Goal: Task Accomplishment & Management: Use online tool/utility

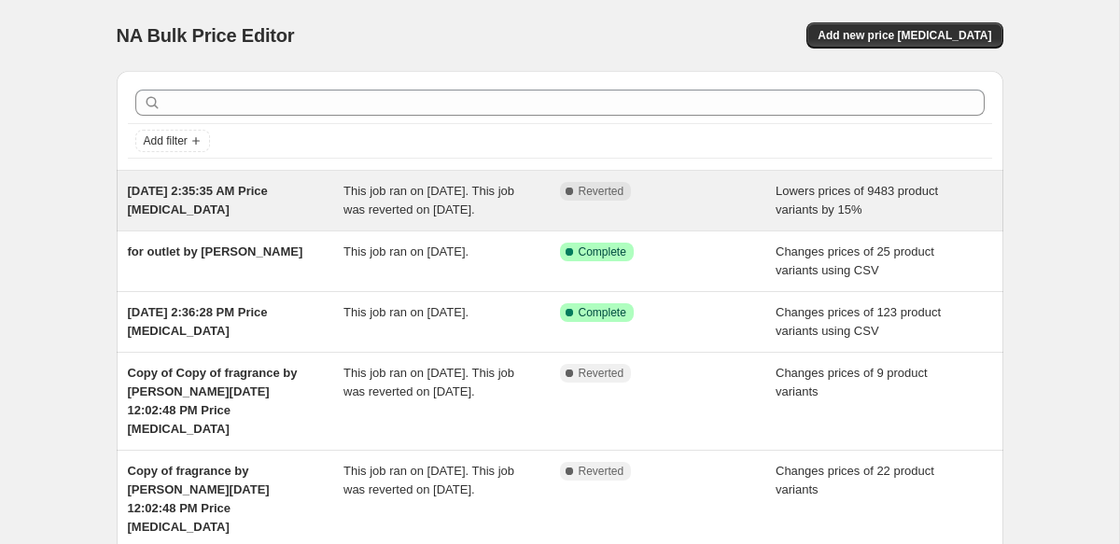
click at [333, 199] on div "[DATE] 2:35:35 AM Price [MEDICAL_DATA]" at bounding box center [236, 200] width 216 height 37
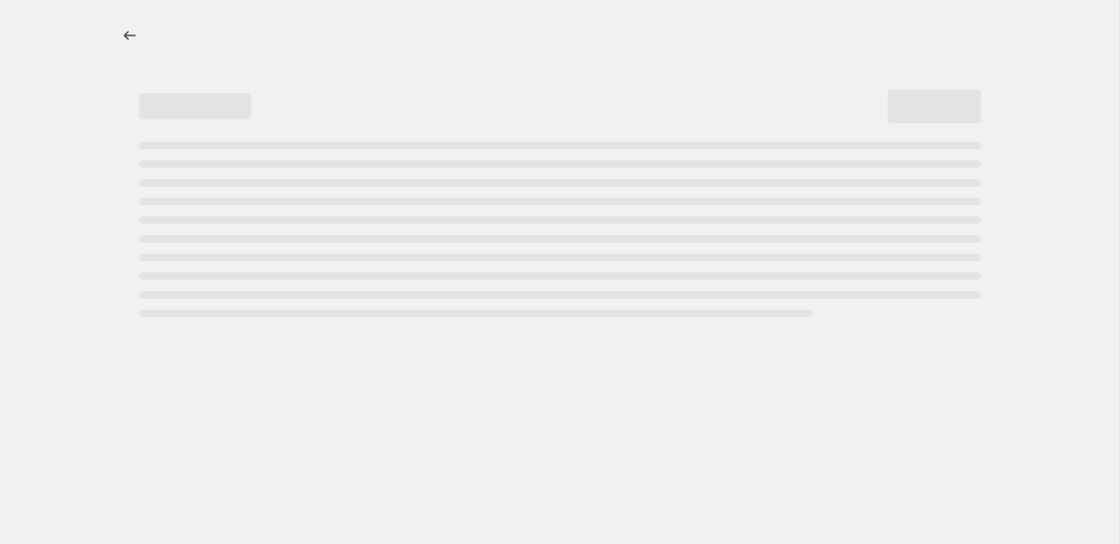
select select "percentage"
select select "collection"
select select "not_equal"
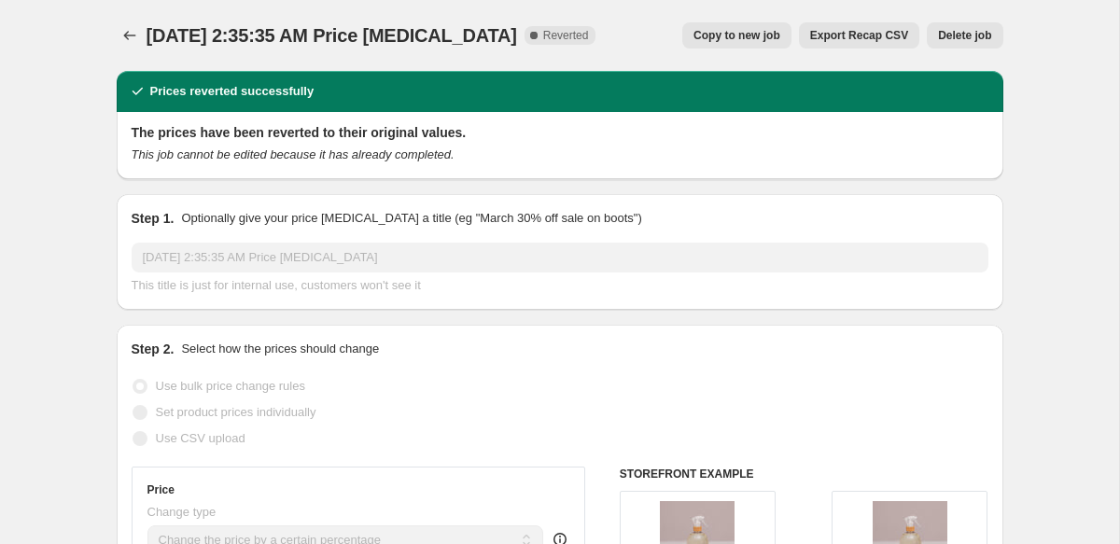
click at [749, 38] on span "Copy to new job" at bounding box center [736, 35] width 87 height 15
select select "percentage"
select select "collection"
select select "not_equal"
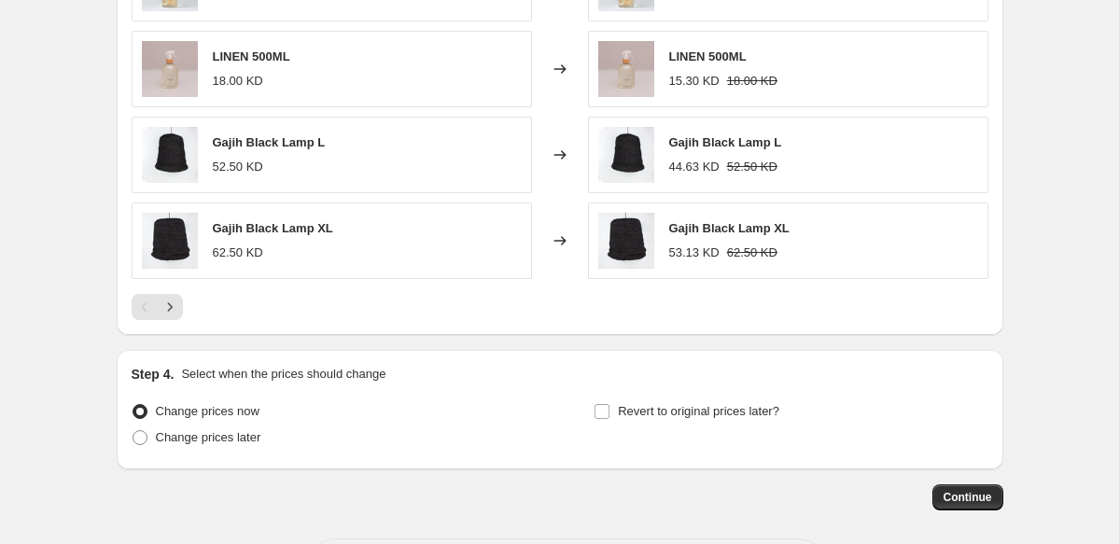
scroll to position [1531, 0]
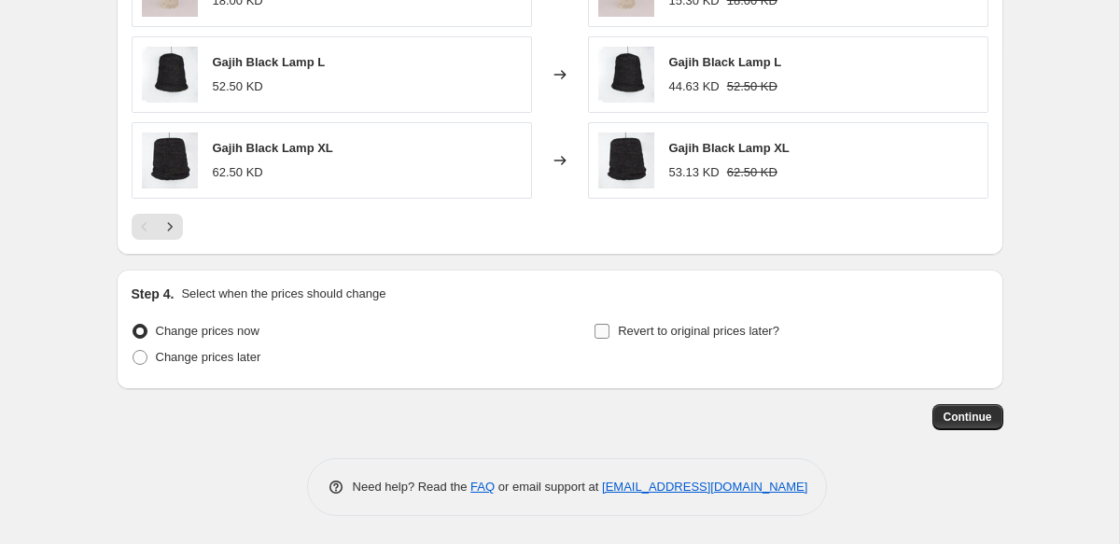
click at [618, 329] on span "Revert to original prices later?" at bounding box center [698, 331] width 161 height 14
click at [609, 329] on input "Revert to original prices later?" at bounding box center [601, 331] width 15 height 15
checkbox input "true"
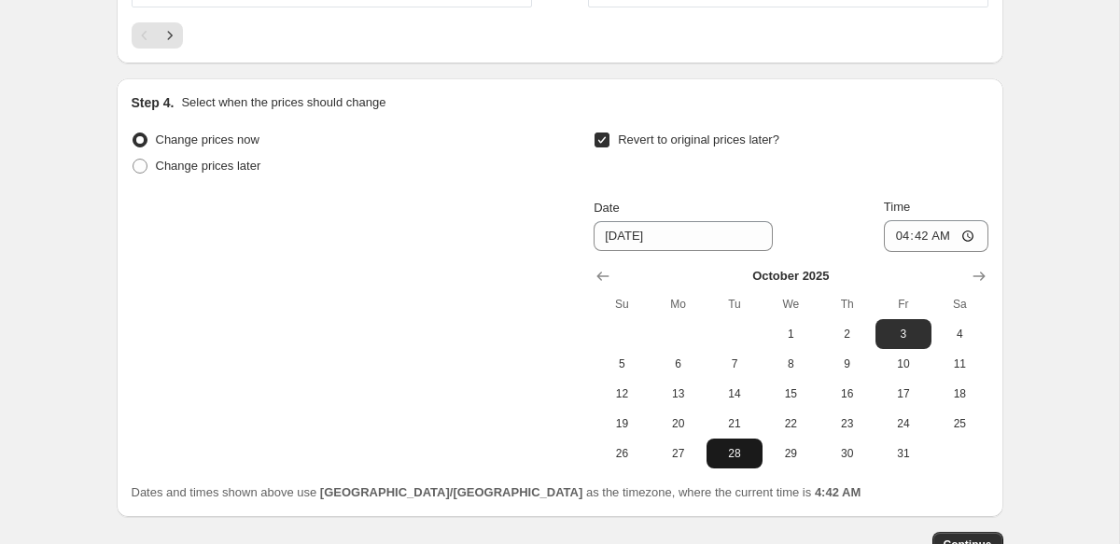
scroll to position [1734, 0]
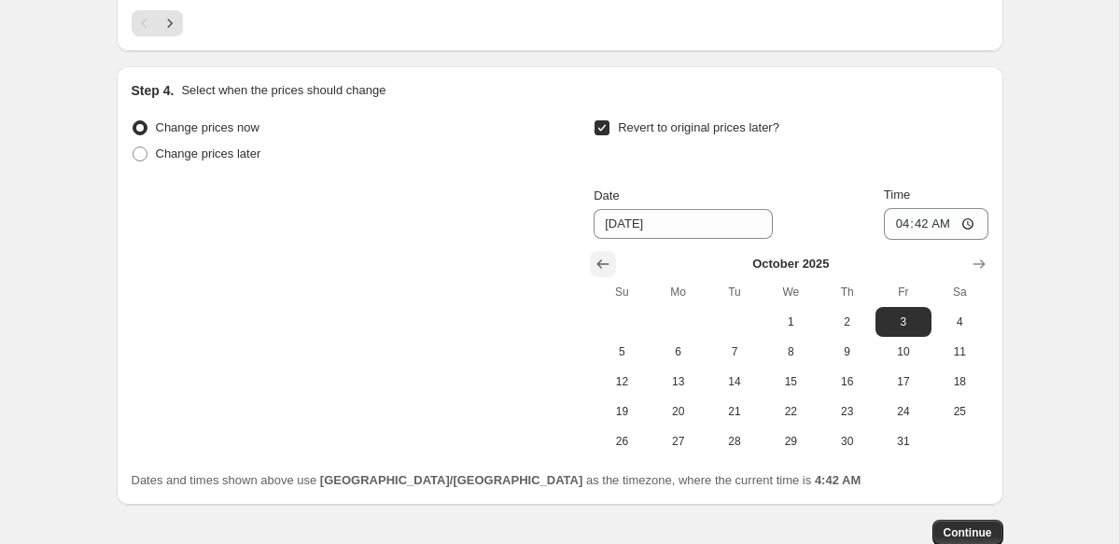
click at [598, 263] on icon "Show previous month, September 2025" at bounding box center [603, 263] width 12 height 9
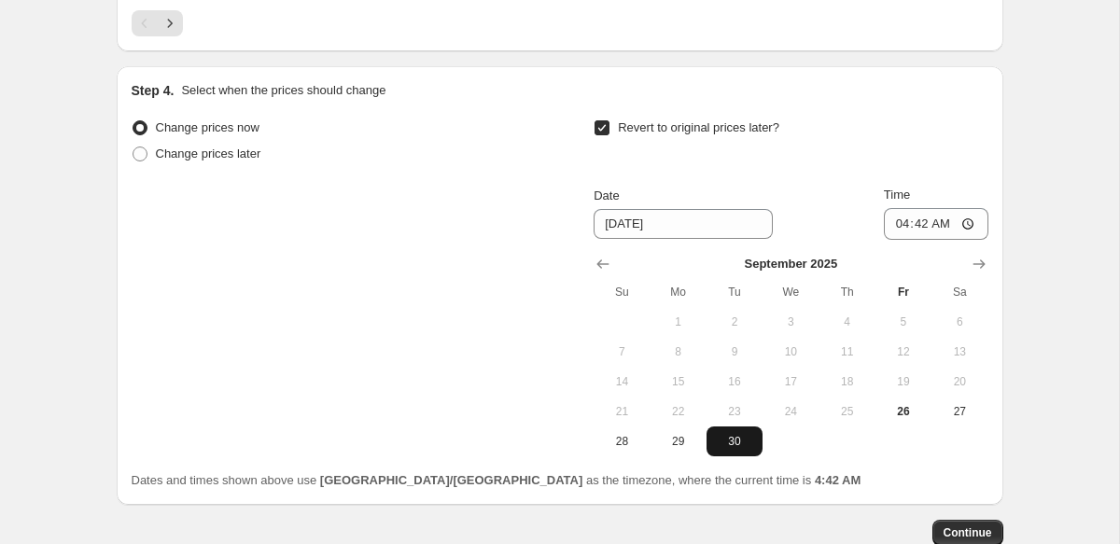
click at [742, 443] on span "30" at bounding box center [734, 441] width 41 height 15
type input "[DATE]"
click at [888, 226] on input "04:42" at bounding box center [936, 224] width 104 height 32
type input "23:50"
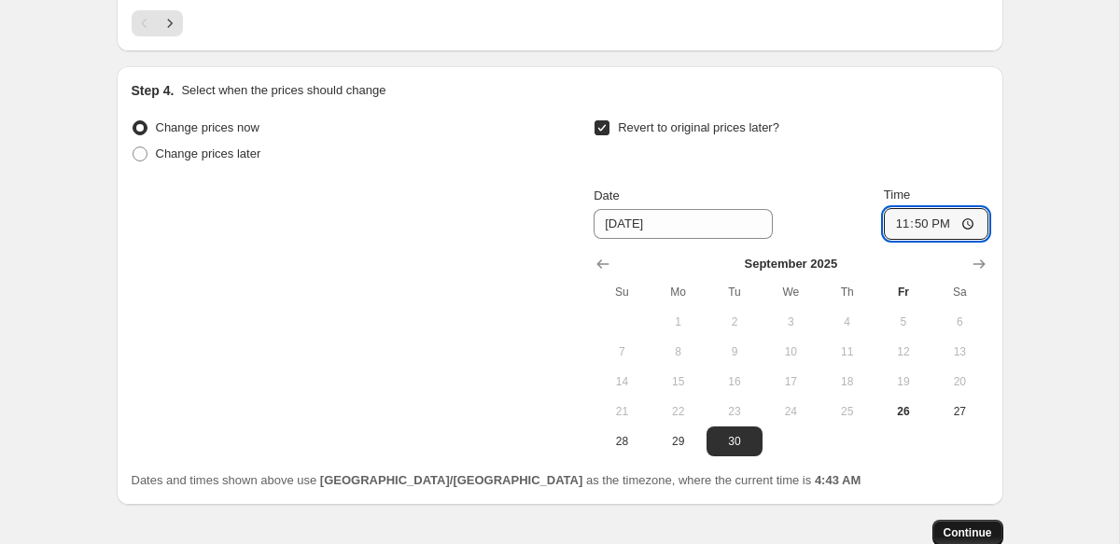
click at [960, 526] on span "Continue" at bounding box center [967, 532] width 49 height 15
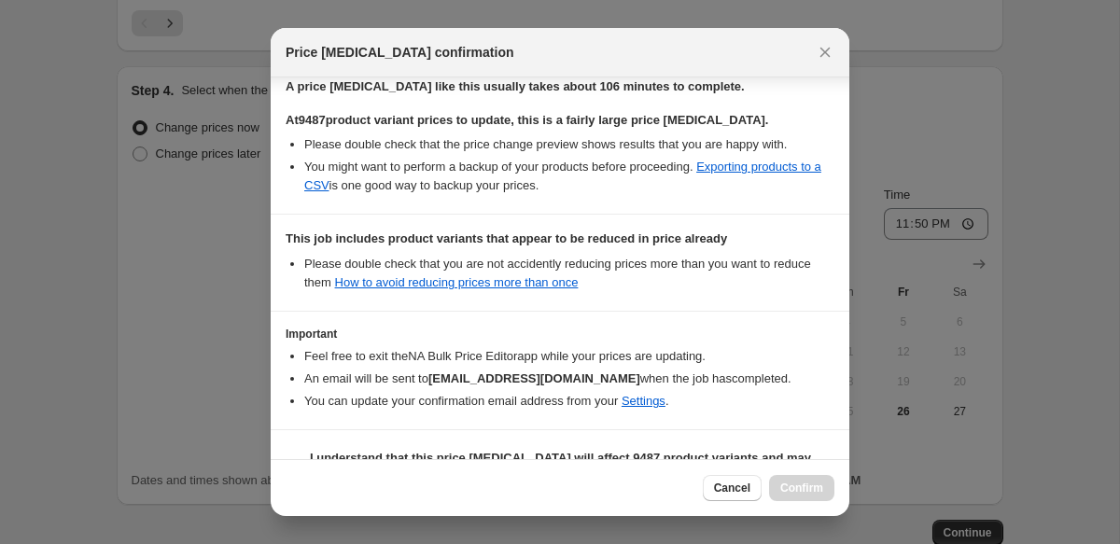
scroll to position [363, 0]
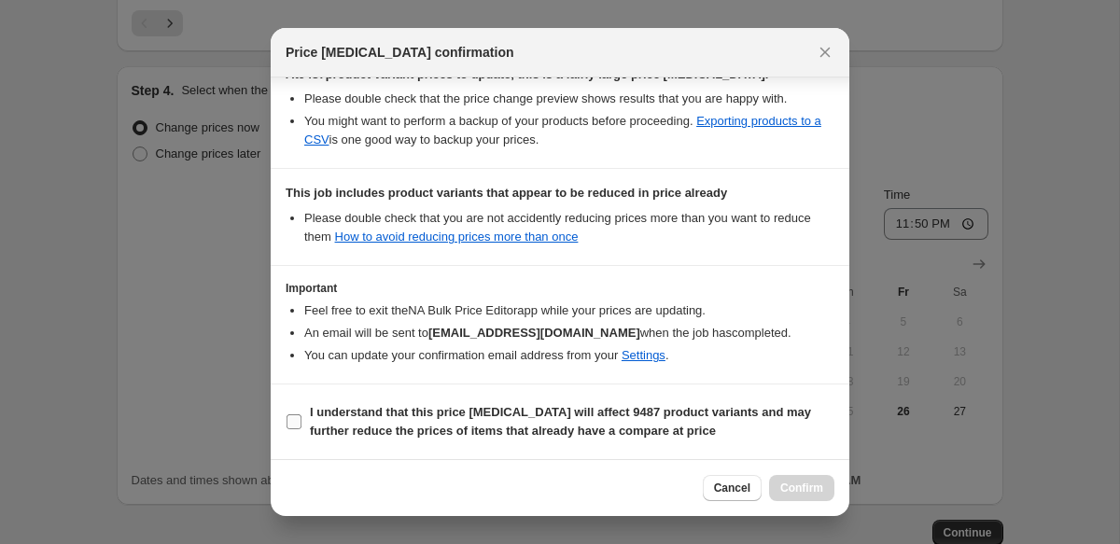
click at [415, 425] on b "I understand that this price change job will affect 9487 product variants and m…" at bounding box center [560, 421] width 501 height 33
click at [301, 425] on input "I understand that this price change job will affect 9487 product variants and m…" at bounding box center [293, 421] width 15 height 15
checkbox input "true"
click at [788, 489] on span "Confirm" at bounding box center [801, 487] width 43 height 15
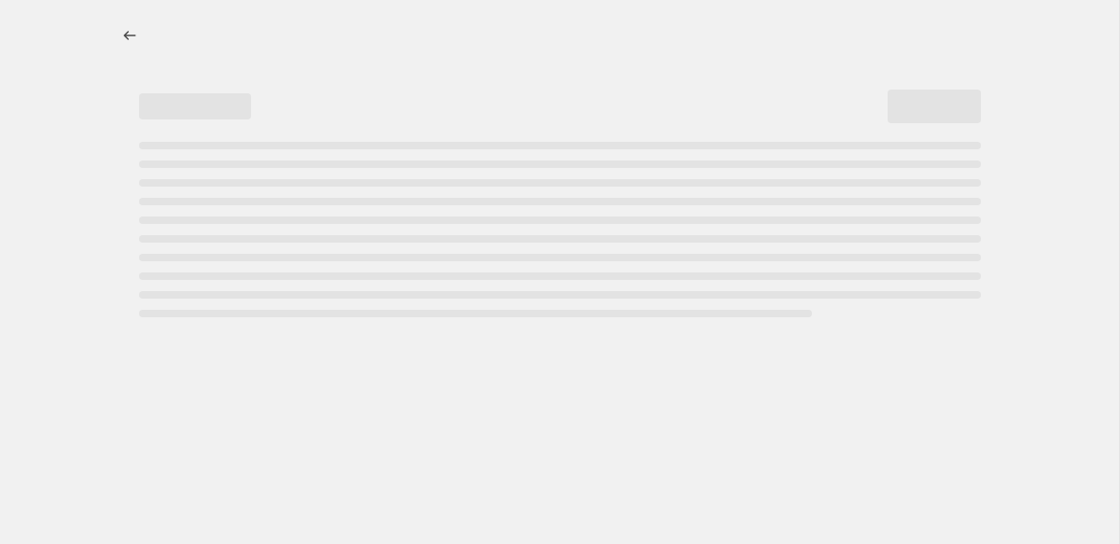
select select "percentage"
select select "collection"
select select "not_equal"
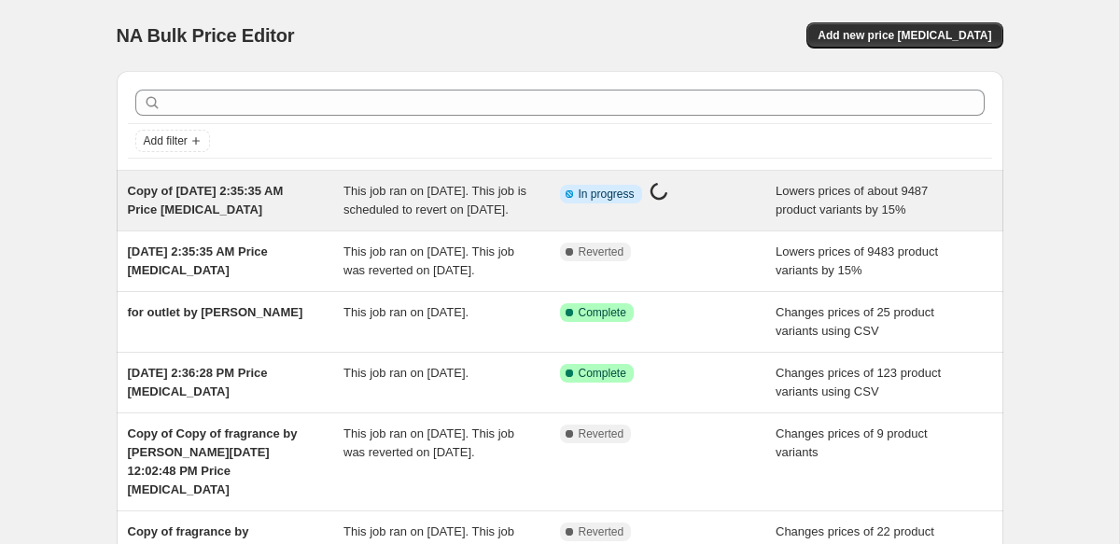
click at [556, 212] on div "This job ran on [DATE]. This job is scheduled to revert on [DATE]." at bounding box center [451, 200] width 216 height 37
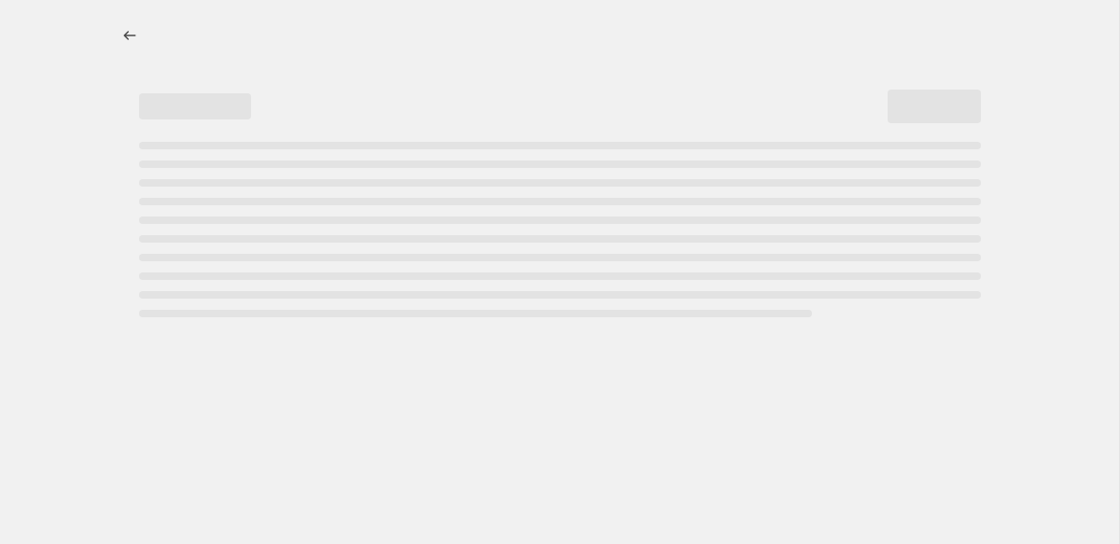
select select "percentage"
select select "not_equal"
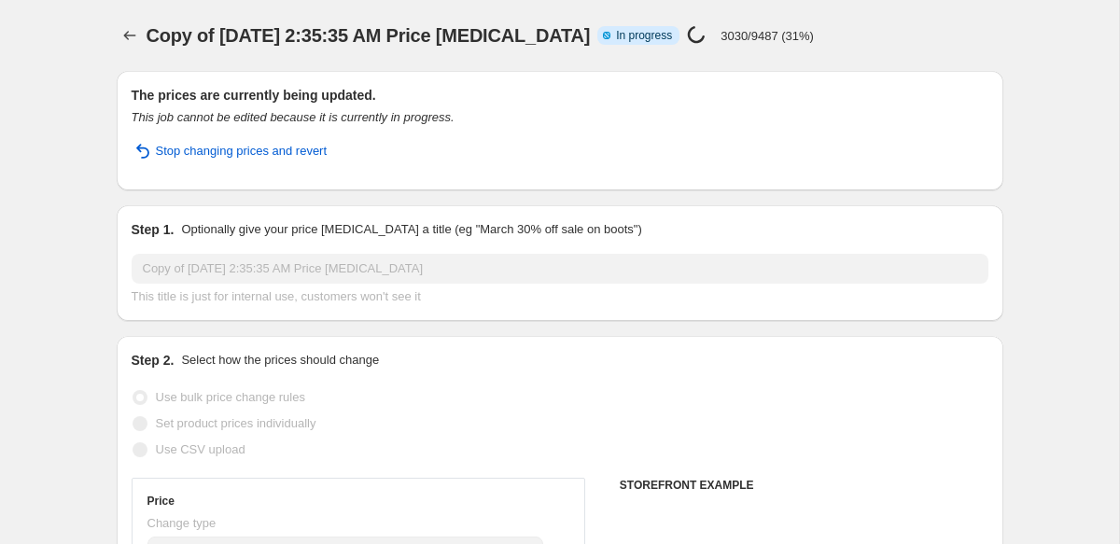
select select "collection"
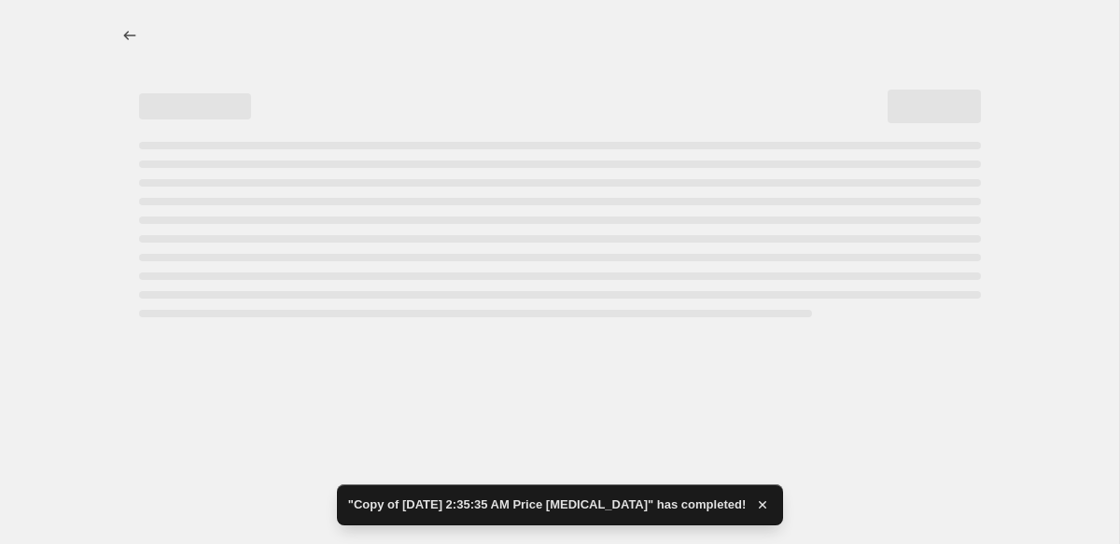
select select "percentage"
select select "collection"
select select "not_equal"
